Goal: Task Accomplishment & Management: Use online tool/utility

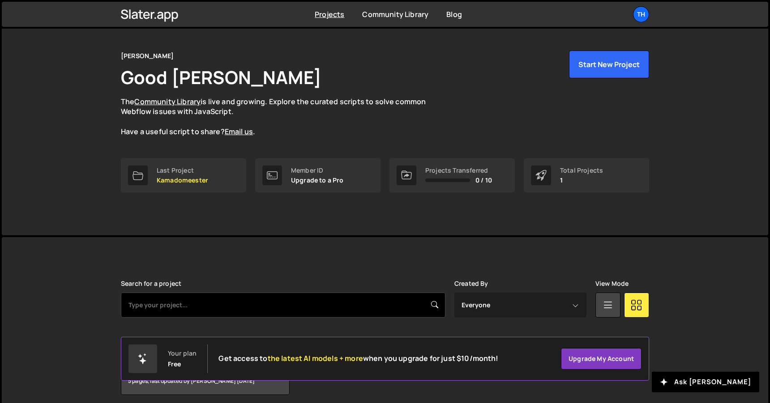
scroll to position [57, 0]
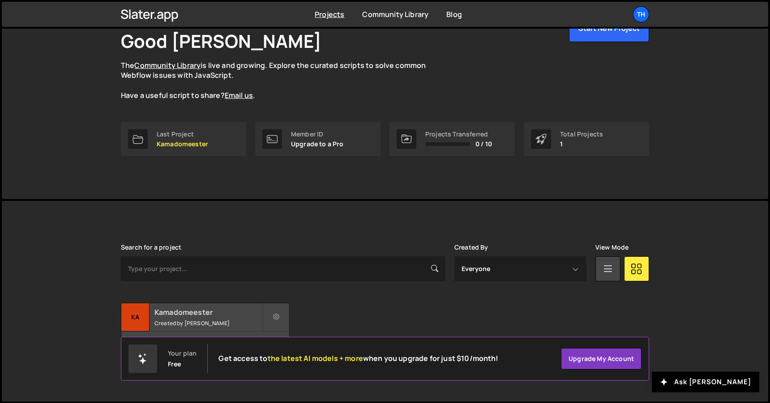
click at [181, 312] on h2 "Kamadomeester" at bounding box center [208, 313] width 108 height 10
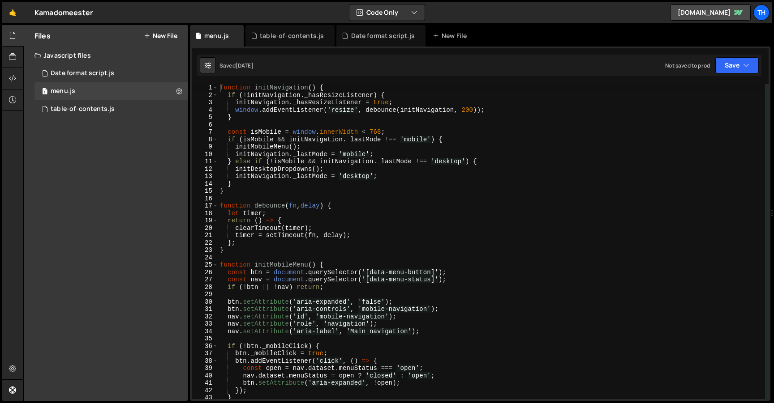
click at [238, 112] on div "function initNavigation ( ) { if ( ! initNavigation . _hasResizeListener ) { in…" at bounding box center [491, 249] width 547 height 330
type textarea "});"
